Goal: Find contact information: Find contact information

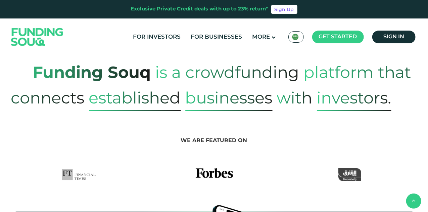
scroll to position [273, 0]
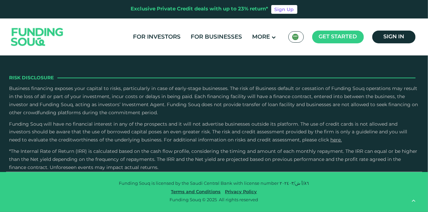
type tc-range-slider "4"
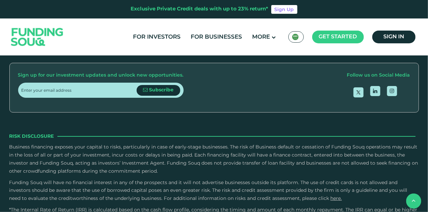
scroll to position [0, 0]
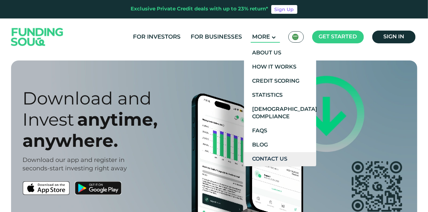
click at [266, 153] on link "Contact Us" at bounding box center [280, 159] width 72 height 14
